Goal: Transaction & Acquisition: Purchase product/service

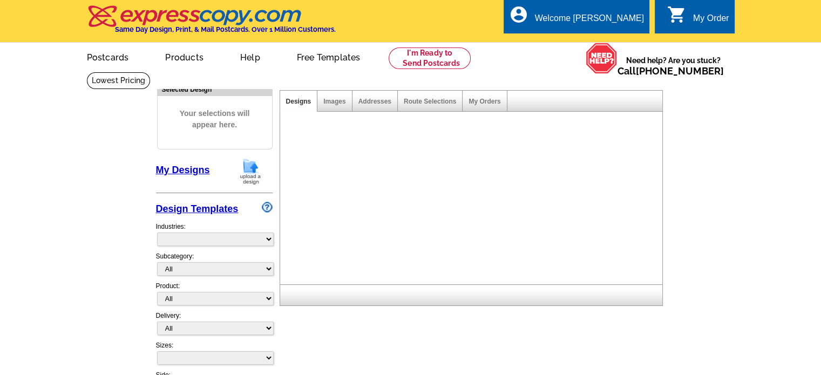
click at [245, 170] on img at bounding box center [251, 172] width 28 height 28
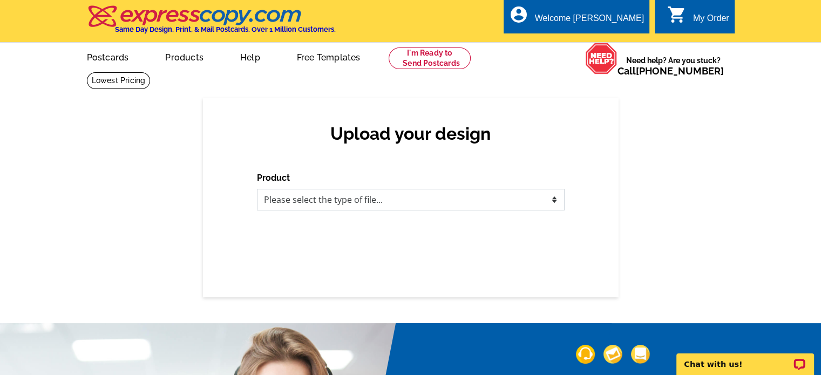
click at [282, 205] on select "Please select the type of file... Postcards Business Cards Letters and flyers G…" at bounding box center [411, 200] width 308 height 22
select select "1"
click at [257, 190] on select "Please select the type of file... Postcards Business Cards Letters and flyers G…" at bounding box center [411, 200] width 308 height 22
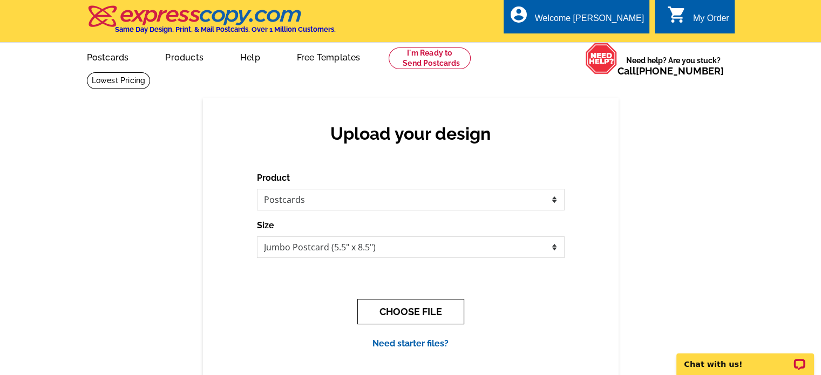
click at [418, 315] on button "CHOOSE FILE" at bounding box center [410, 311] width 107 height 25
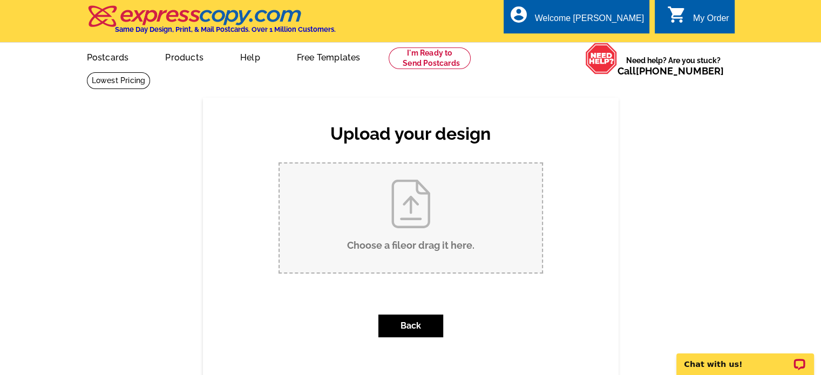
click at [407, 244] on input "Choose a file or drag it here ." at bounding box center [411, 218] width 262 height 109
type input "C:\fakepath\jumbo postcard template.jpg"
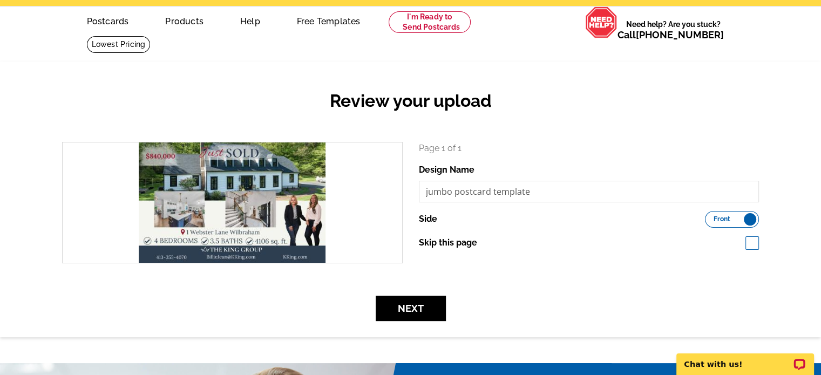
scroll to position [108, 0]
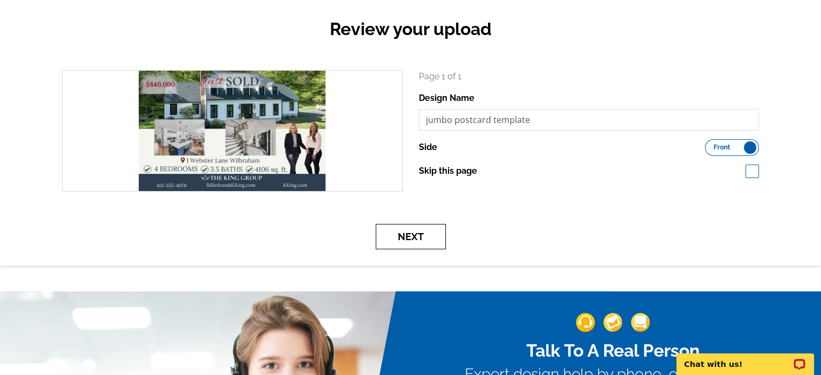
click at [423, 244] on button "Next" at bounding box center [411, 236] width 70 height 25
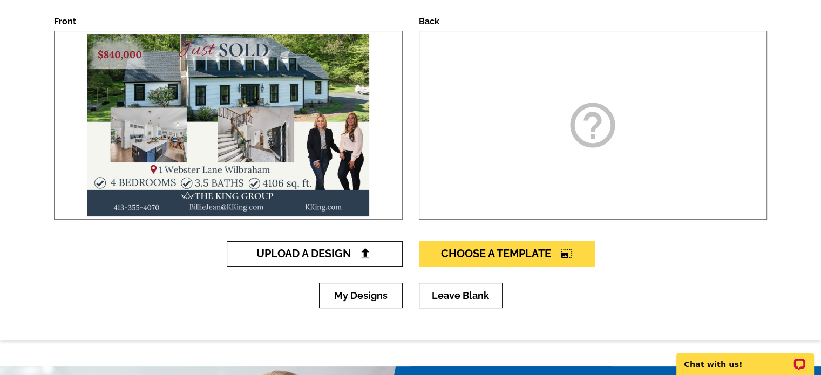
click at [343, 256] on span "Upload A Design" at bounding box center [314, 253] width 116 height 13
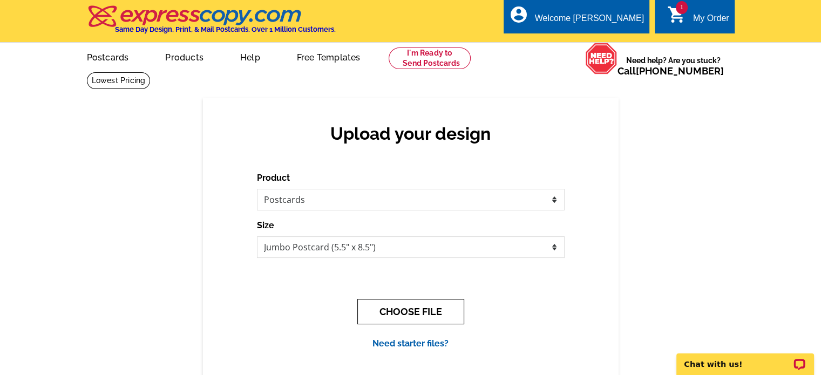
click at [406, 311] on button "CHOOSE FILE" at bounding box center [410, 311] width 107 height 25
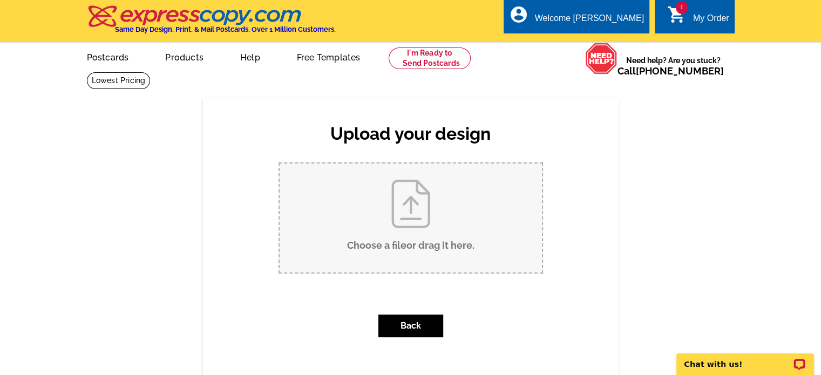
click at [402, 228] on input "Choose a file or drag it here ." at bounding box center [411, 218] width 262 height 109
click at [411, 232] on input "Choose a file or drag it here ." at bounding box center [411, 218] width 262 height 109
type input "C:\fakepath\Billie Back of card (3).jpg"
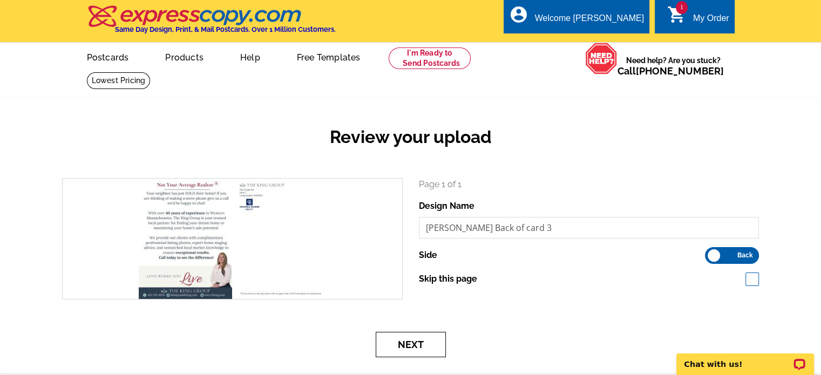
click at [411, 347] on button "Next" at bounding box center [411, 344] width 70 height 25
click at [419, 344] on button "Next" at bounding box center [411, 344] width 70 height 25
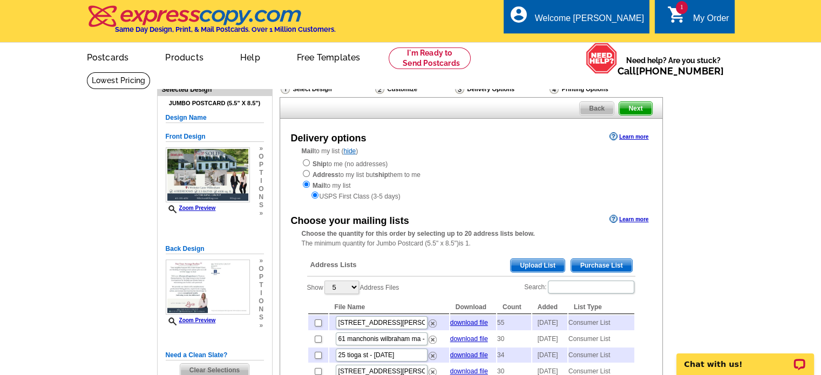
click at [605, 265] on span "Purchase List" at bounding box center [601, 265] width 61 height 13
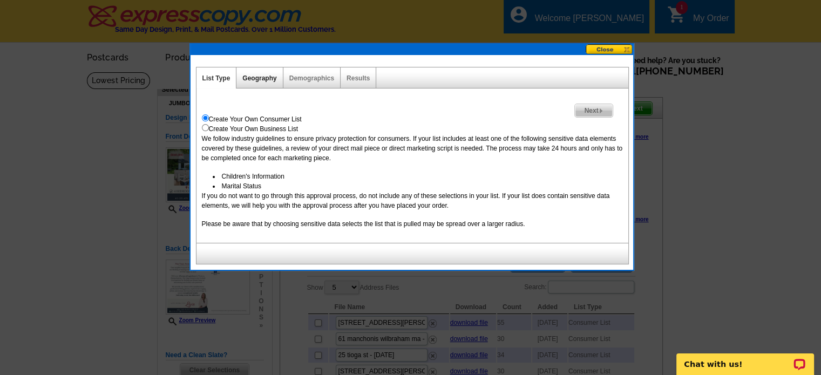
click at [261, 75] on link "Geography" at bounding box center [259, 79] width 34 height 8
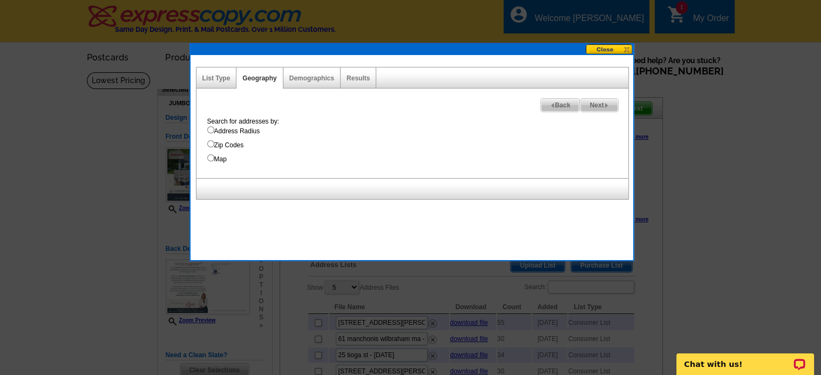
click at [211, 157] on input "Map" at bounding box center [210, 157] width 7 height 7
radio input "true"
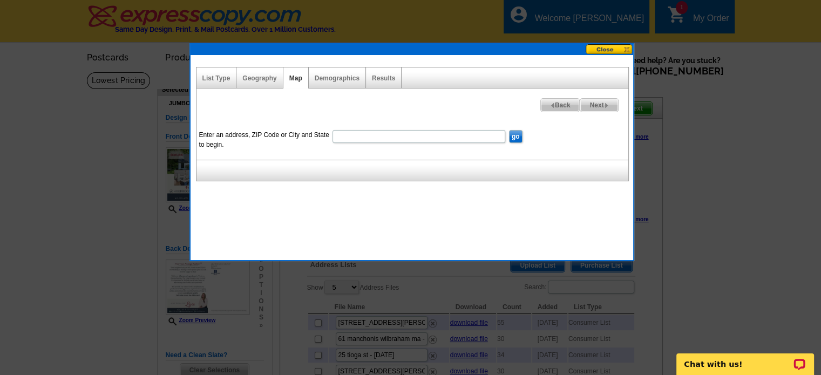
click at [340, 137] on input "Enter an address, ZIP Code or City and State to begin." at bounding box center [419, 136] width 173 height 13
type input "1 webster lane wilbraham ma"
click at [514, 137] on input "go" at bounding box center [515, 136] width 13 height 13
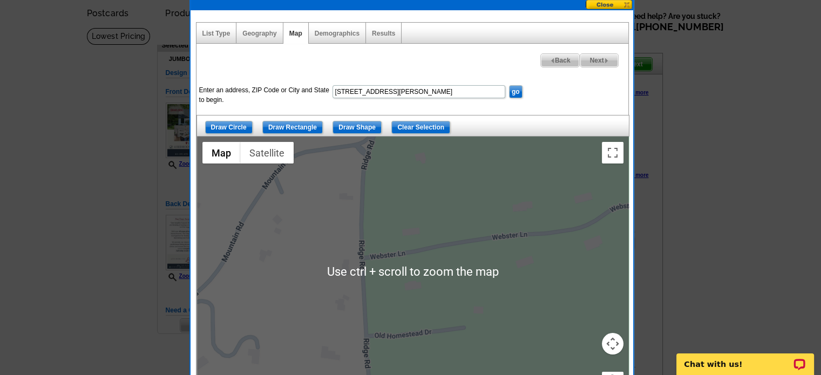
scroll to position [54, 0]
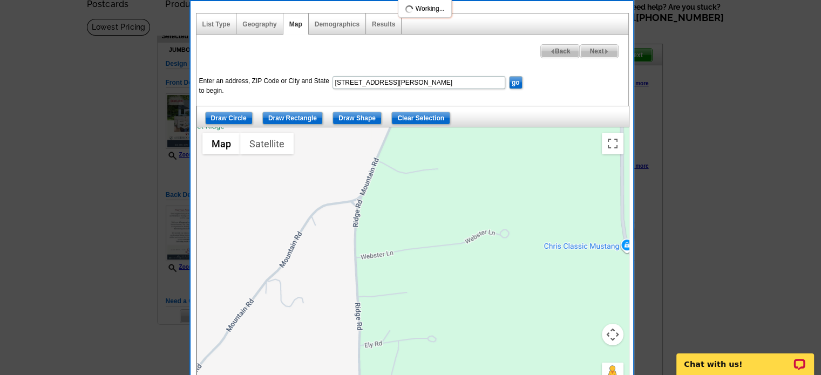
drag, startPoint x: 432, startPoint y: 234, endPoint x: 362, endPoint y: 249, distance: 71.8
click at [362, 249] on div at bounding box center [413, 262] width 432 height 270
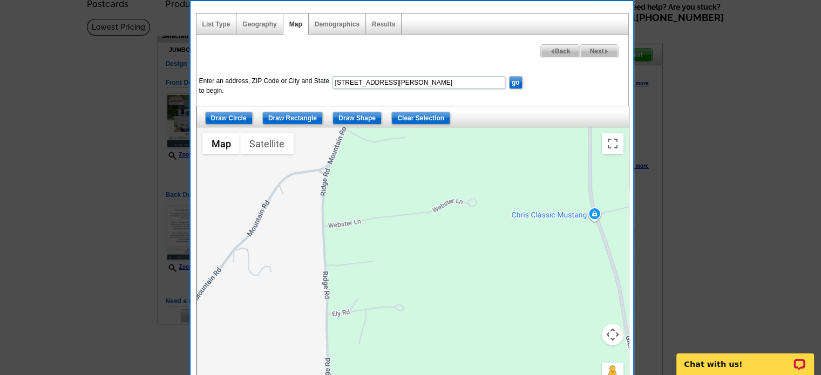
drag, startPoint x: 360, startPoint y: 237, endPoint x: 327, endPoint y: 205, distance: 46.2
click at [327, 205] on div at bounding box center [413, 262] width 432 height 270
click at [352, 117] on input "Draw Shape" at bounding box center [357, 118] width 49 height 13
click at [306, 215] on div at bounding box center [413, 262] width 432 height 270
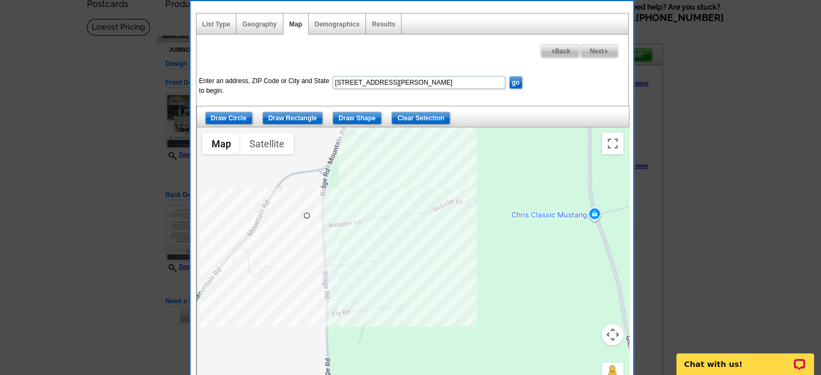
click at [400, 192] on div at bounding box center [413, 262] width 432 height 270
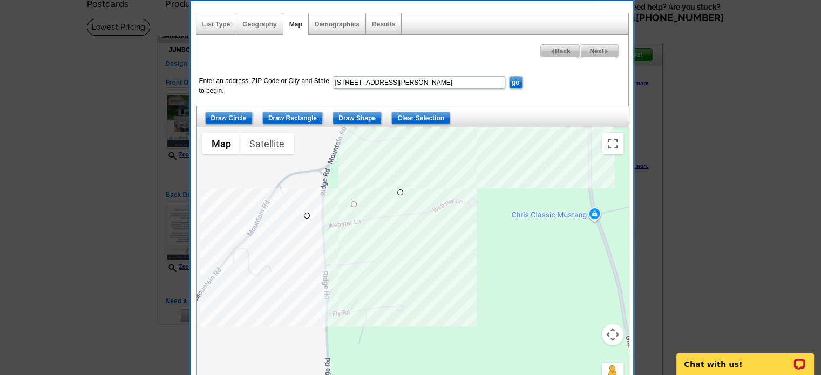
click at [475, 177] on div at bounding box center [413, 262] width 432 height 270
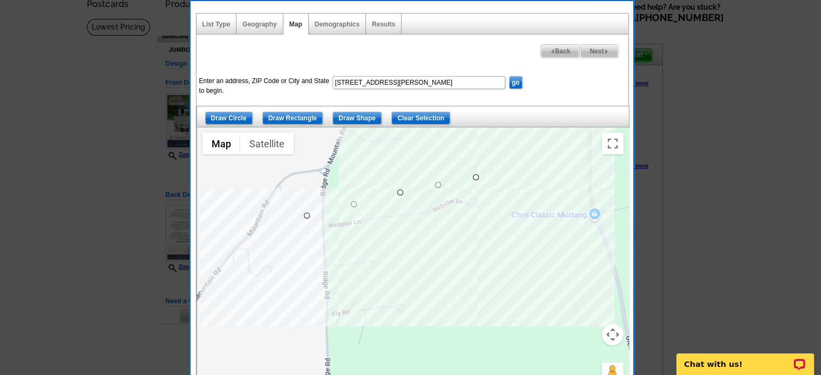
click at [495, 203] on div at bounding box center [413, 262] width 432 height 270
click at [496, 232] on div at bounding box center [413, 262] width 432 height 270
click at [404, 239] on div at bounding box center [413, 262] width 432 height 270
click at [305, 249] on div at bounding box center [413, 262] width 432 height 270
click at [305, 215] on div at bounding box center [413, 262] width 432 height 270
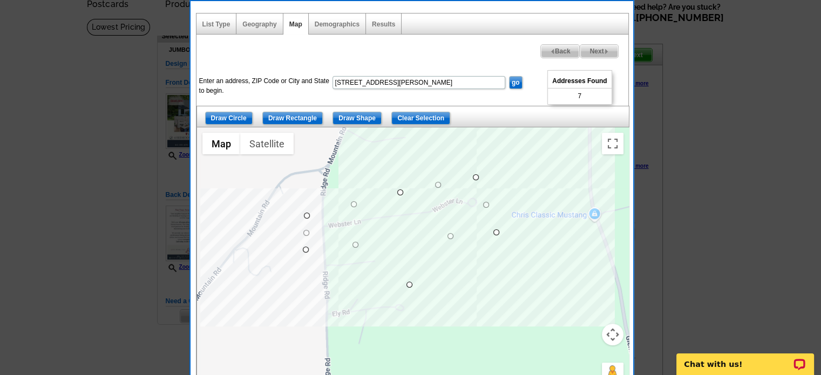
drag, startPoint x: 403, startPoint y: 241, endPoint x: 408, endPoint y: 288, distance: 47.2
drag, startPoint x: 307, startPoint y: 251, endPoint x: 295, endPoint y: 289, distance: 40.0
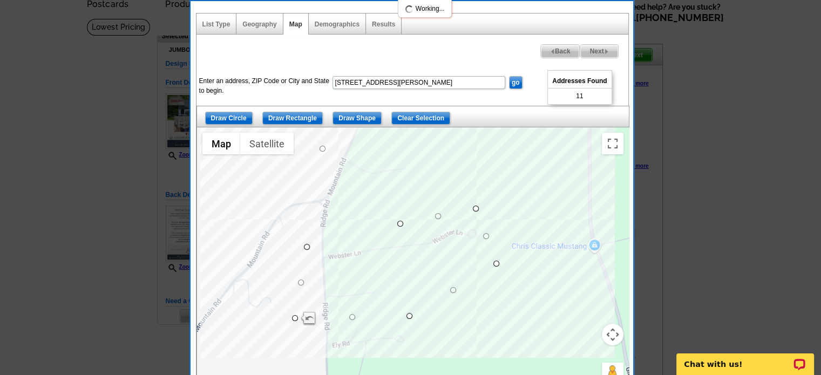
drag, startPoint x: 353, startPoint y: 202, endPoint x: 318, endPoint y: 155, distance: 58.8
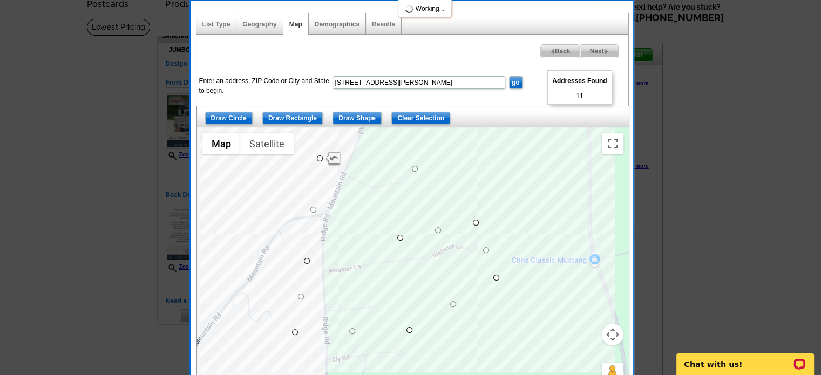
drag, startPoint x: 361, startPoint y: 198, endPoint x: 419, endPoint y: 168, distance: 65.4
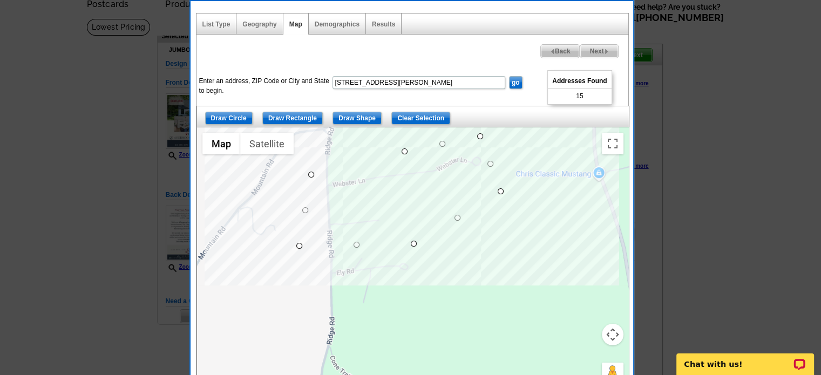
drag, startPoint x: 280, startPoint y: 281, endPoint x: 285, endPoint y: 193, distance: 88.7
click at [285, 193] on div at bounding box center [413, 262] width 432 height 270
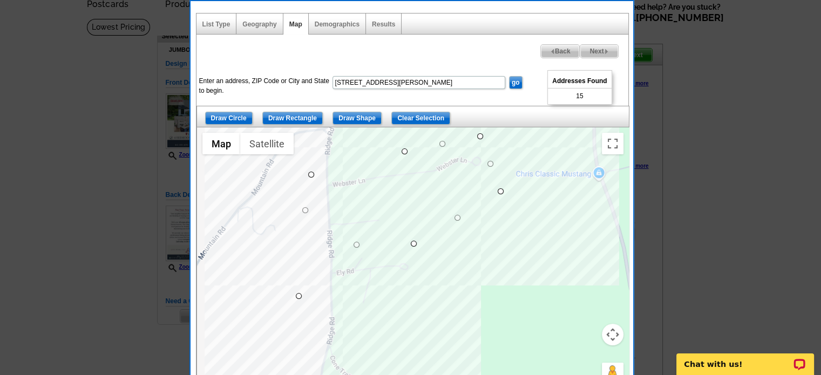
drag, startPoint x: 300, startPoint y: 246, endPoint x: 299, endPoint y: 298, distance: 51.8
drag, startPoint x: 415, startPoint y: 245, endPoint x: 417, endPoint y: 313, distance: 67.6
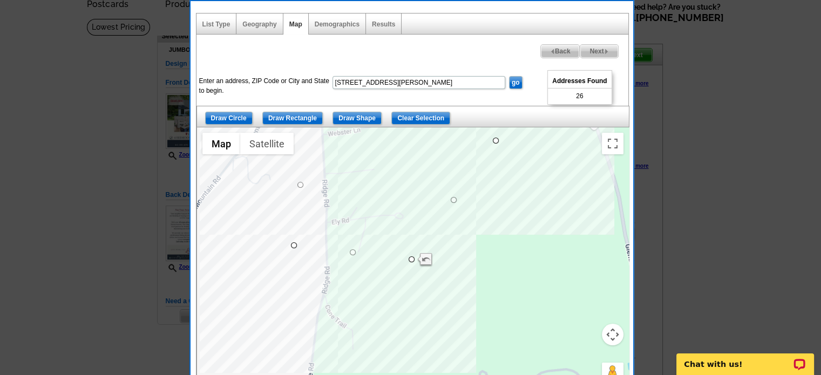
drag, startPoint x: 279, startPoint y: 324, endPoint x: 274, endPoint y: 272, distance: 52.6
click at [274, 272] on div at bounding box center [413, 262] width 432 height 270
drag, startPoint x: 295, startPoint y: 246, endPoint x: 300, endPoint y: 285, distance: 39.2
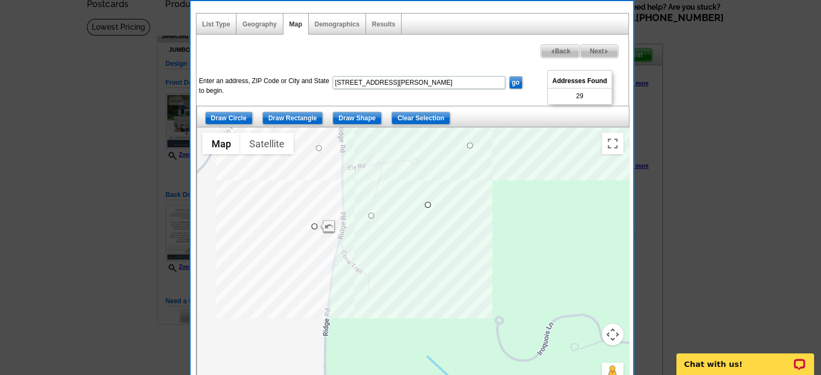
drag, startPoint x: 356, startPoint y: 274, endPoint x: 369, endPoint y: 219, distance: 56.6
click at [369, 219] on div at bounding box center [413, 262] width 432 height 270
drag, startPoint x: 367, startPoint y: 209, endPoint x: 360, endPoint y: 285, distance: 76.0
drag, startPoint x: 361, startPoint y: 284, endPoint x: 365, endPoint y: 296, distance: 13.0
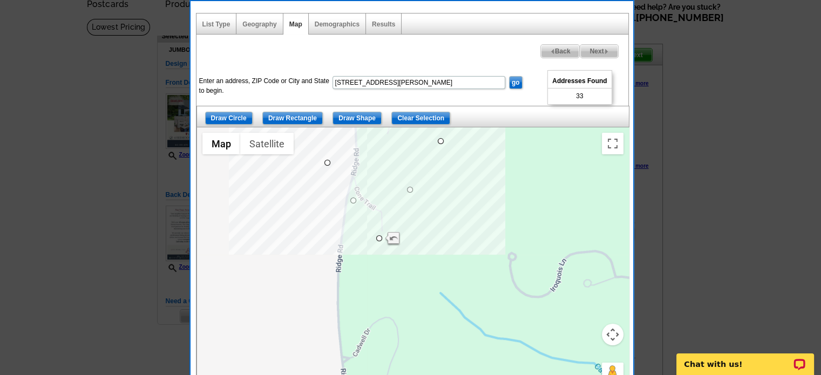
drag, startPoint x: 297, startPoint y: 299, endPoint x: 312, endPoint y: 240, distance: 60.8
click at [312, 240] on div at bounding box center [413, 262] width 432 height 270
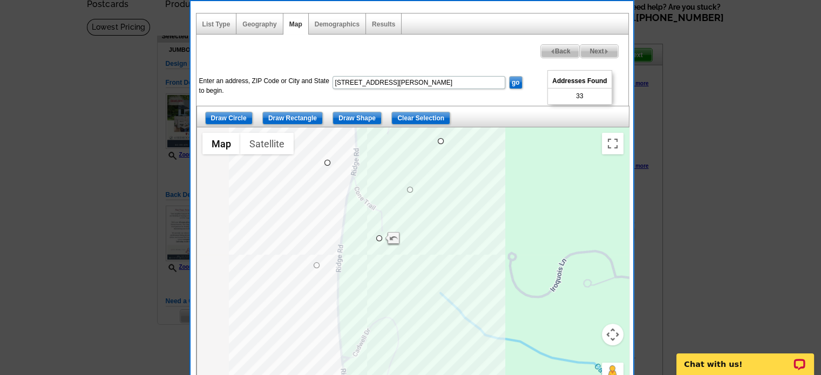
drag, startPoint x: 351, startPoint y: 200, endPoint x: 314, endPoint y: 266, distance: 75.7
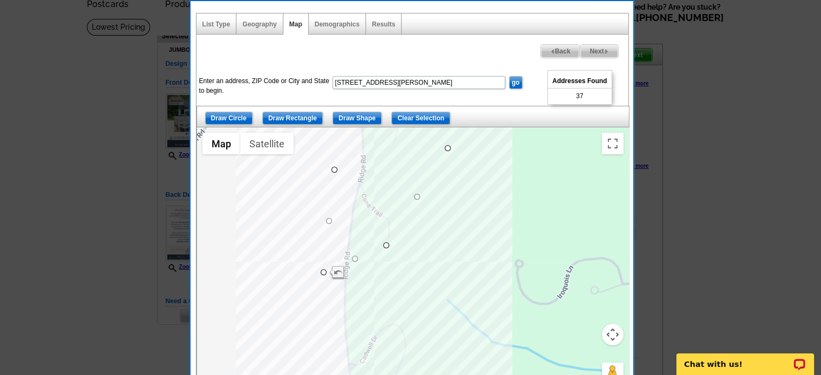
drag, startPoint x: 348, startPoint y: 254, endPoint x: 356, endPoint y: 262, distance: 11.1
click at [356, 262] on div at bounding box center [413, 262] width 432 height 270
click at [388, 250] on div at bounding box center [413, 262] width 432 height 270
drag, startPoint x: 386, startPoint y: 246, endPoint x: 387, endPoint y: 273, distance: 27.0
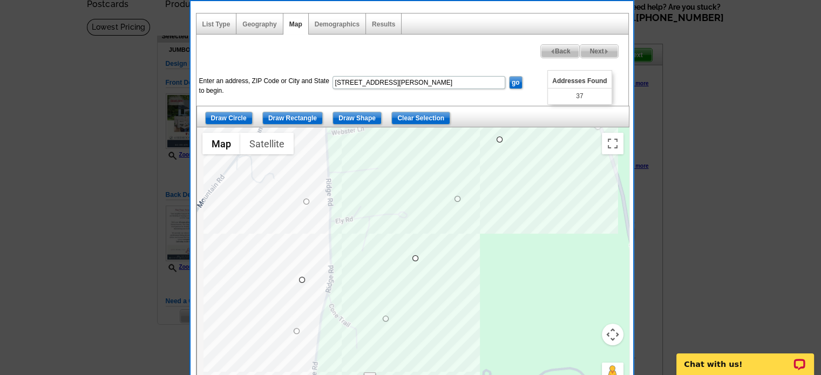
drag, startPoint x: 461, startPoint y: 216, endPoint x: 416, endPoint y: 362, distance: 152.7
click at [416, 362] on div at bounding box center [413, 262] width 432 height 270
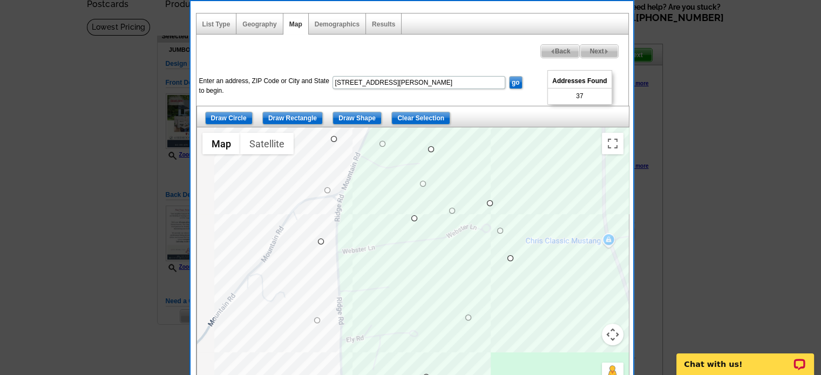
drag, startPoint x: 507, startPoint y: 254, endPoint x: 537, endPoint y: 357, distance: 107.3
click at [537, 357] on div at bounding box center [413, 262] width 432 height 270
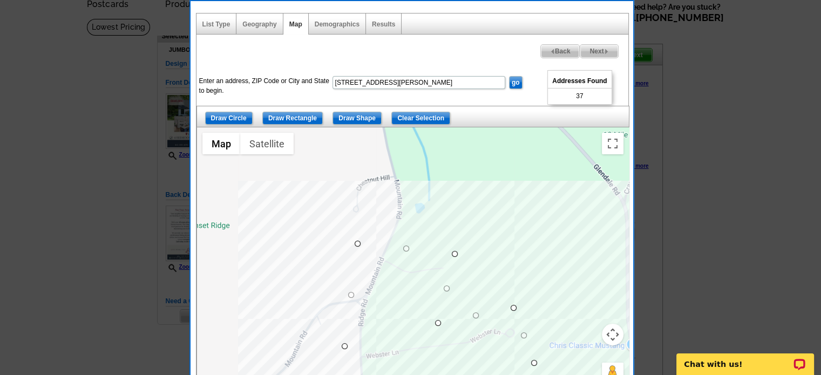
drag, startPoint x: 488, startPoint y: 186, endPoint x: 512, endPoint y: 265, distance: 82.3
click at [512, 265] on div at bounding box center [413, 262] width 432 height 270
click at [599, 50] on span "Next" at bounding box center [598, 51] width 37 height 13
select select
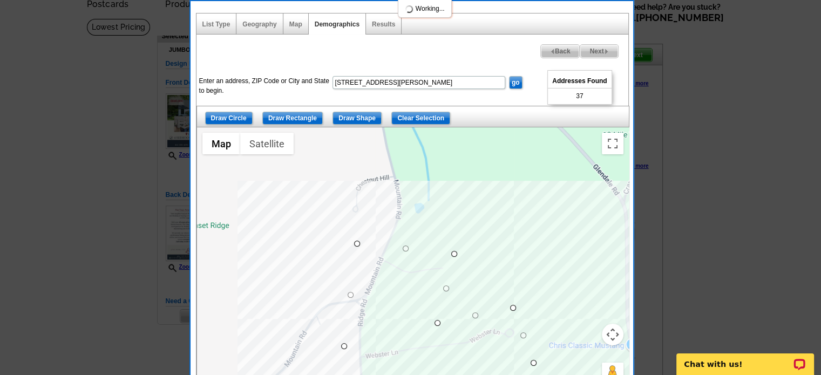
select select
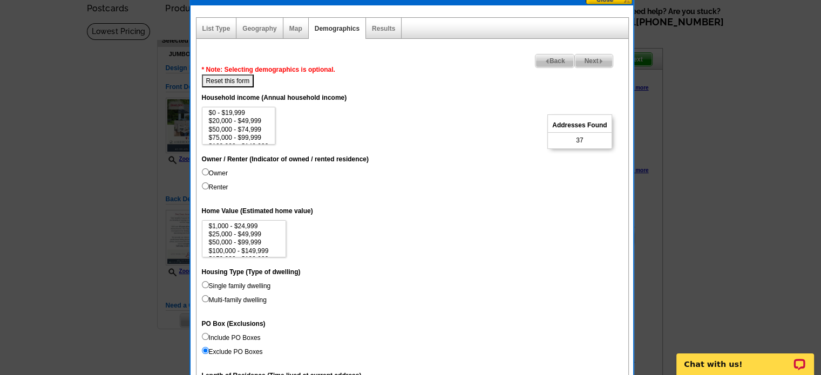
scroll to position [0, 0]
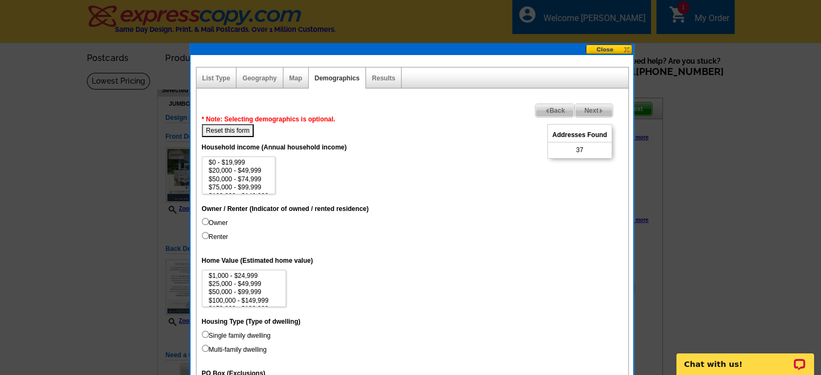
click at [599, 110] on img at bounding box center [601, 111] width 5 height 5
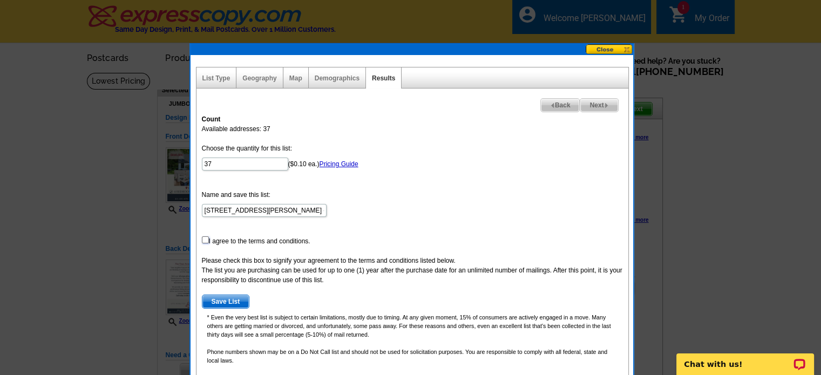
click at [205, 237] on input "checkbox" at bounding box center [205, 240] width 7 height 7
checkbox input "true"
click at [595, 105] on span "Next" at bounding box center [598, 105] width 37 height 13
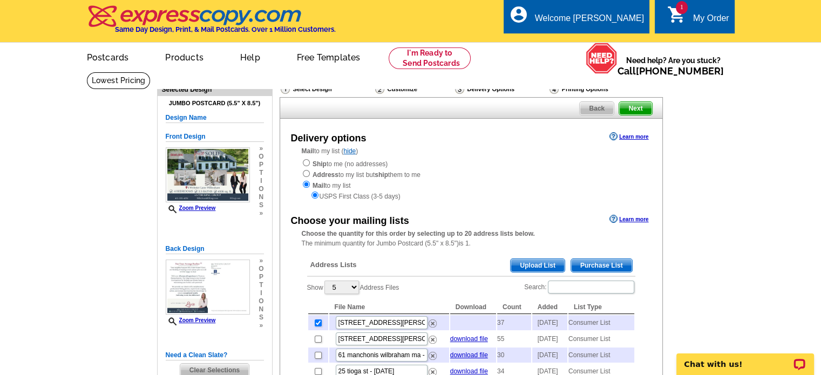
click at [634, 106] on span "Next" at bounding box center [635, 108] width 32 height 13
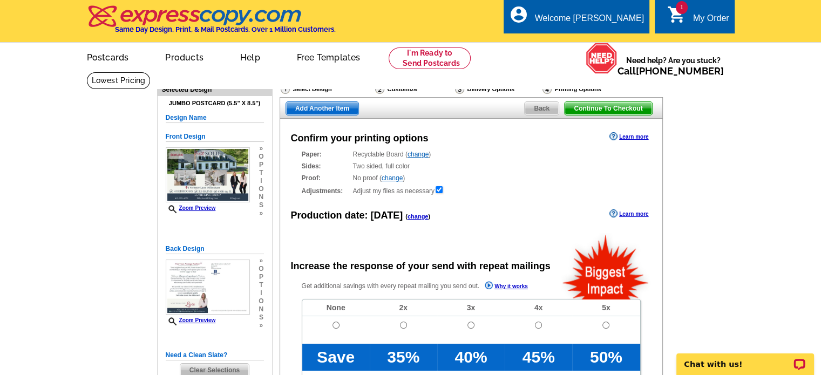
radio input "false"
click at [334, 328] on input "radio" at bounding box center [336, 325] width 7 height 7
radio input "true"
click at [587, 112] on span "Continue To Checkout" at bounding box center [608, 108] width 87 height 13
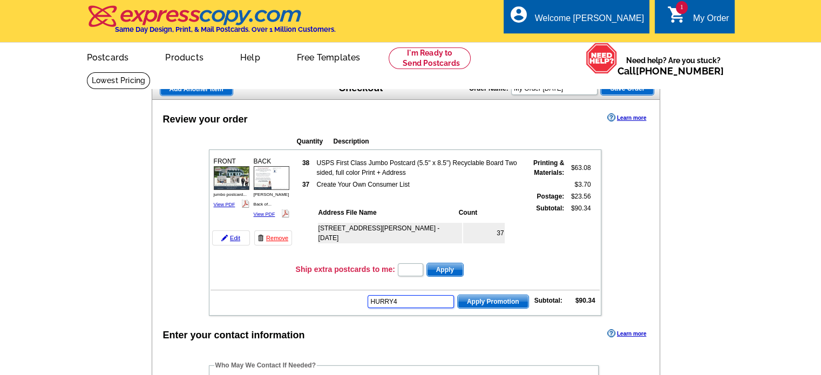
type input "HURRY40"
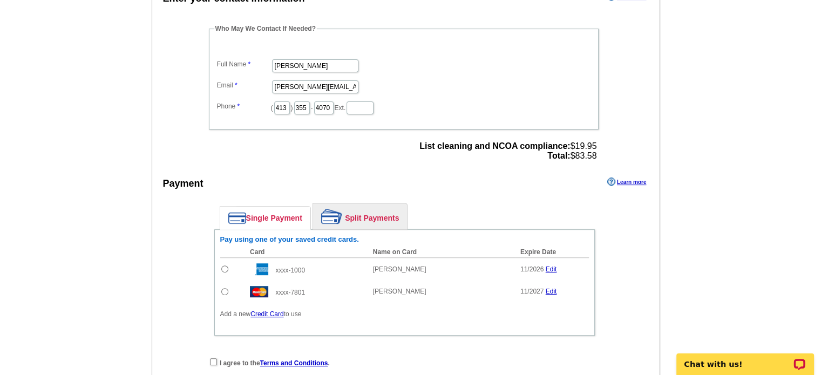
scroll to position [378, 0]
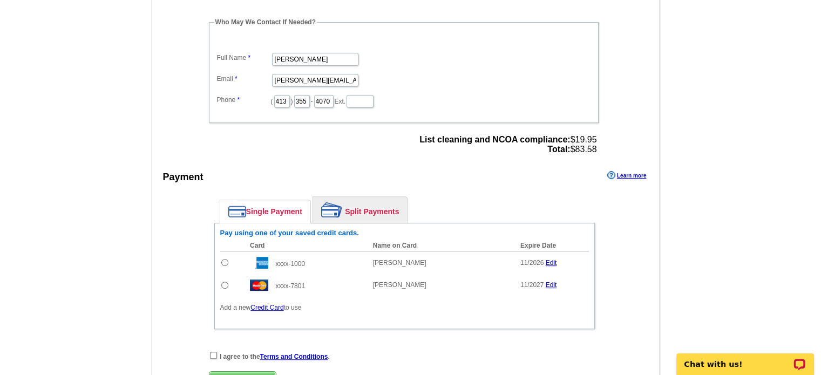
click at [223, 282] on input "radio" at bounding box center [224, 285] width 7 height 7
radio input "true"
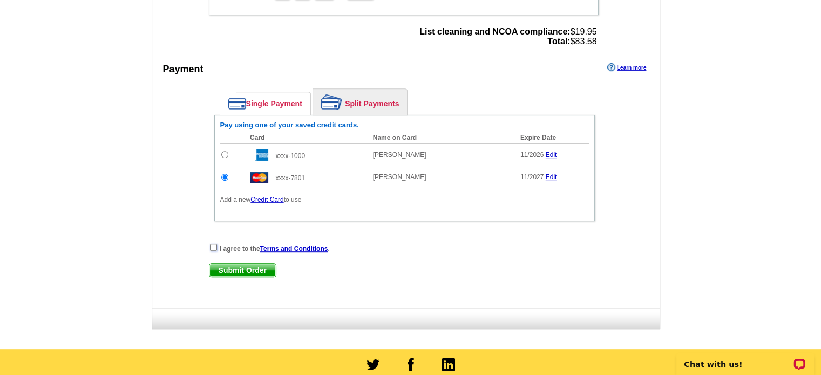
click at [216, 244] on input "checkbox" at bounding box center [213, 247] width 7 height 7
checkbox input "true"
click at [264, 267] on span "Submit Order" at bounding box center [243, 270] width 66 height 13
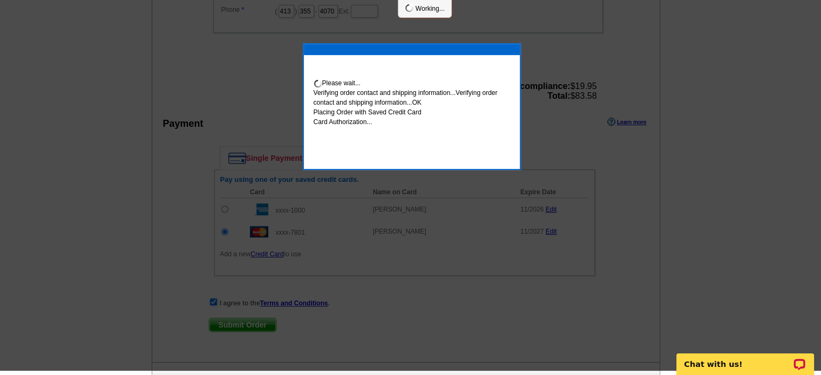
scroll to position [482, 0]
